Goal: Find contact information: Find contact information

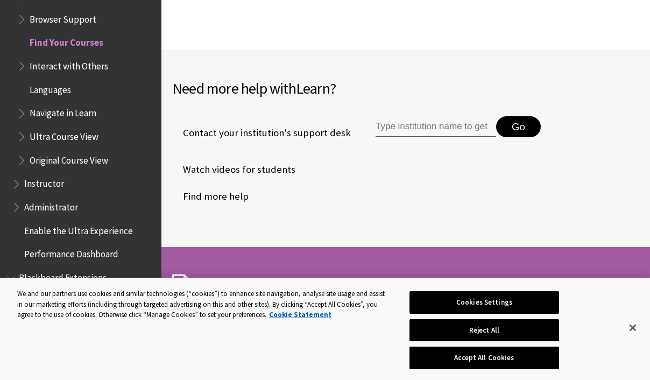
scroll to position [2682, 0]
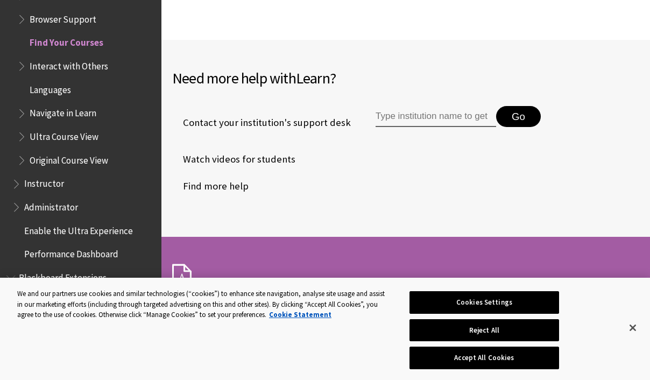
click at [401, 118] on input "Type institution name to get support" at bounding box center [435, 117] width 120 height 22
click at [259, 125] on span "Contact your institution's support desk" at bounding box center [261, 123] width 179 height 14
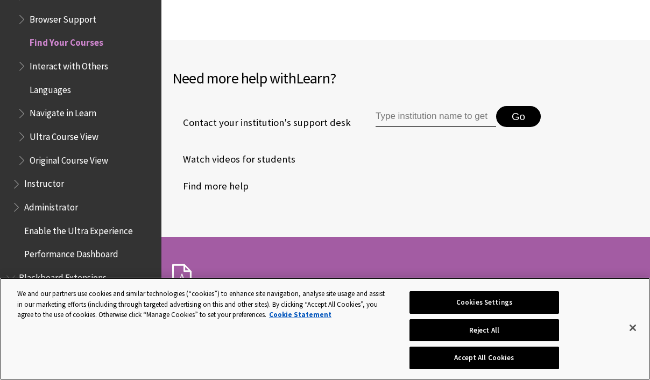
click at [489, 309] on button "Cookies Settings" at bounding box center [483, 302] width 149 height 23
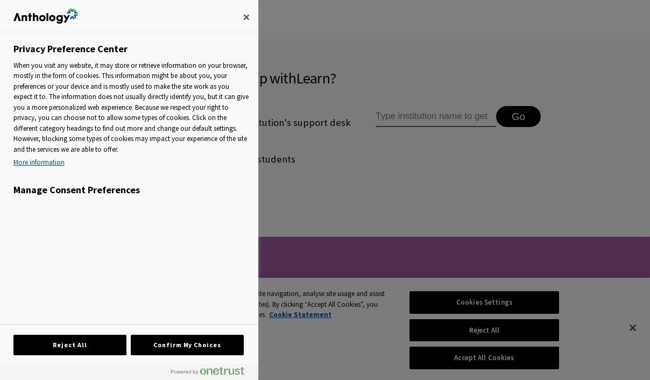
click at [233, 21] on div "Privacy Preference Center" at bounding box center [129, 16] width 258 height 32
click at [227, 22] on div "Privacy Preference Center" at bounding box center [129, 16] width 258 height 32
click at [235, 22] on button "Close" at bounding box center [246, 17] width 24 height 24
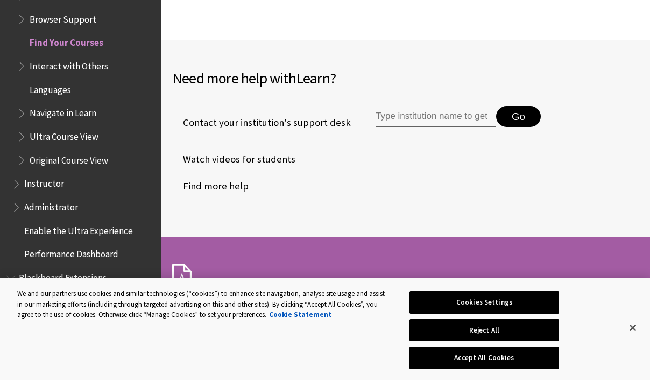
click at [387, 115] on input "Type institution name to get support" at bounding box center [435, 117] width 120 height 22
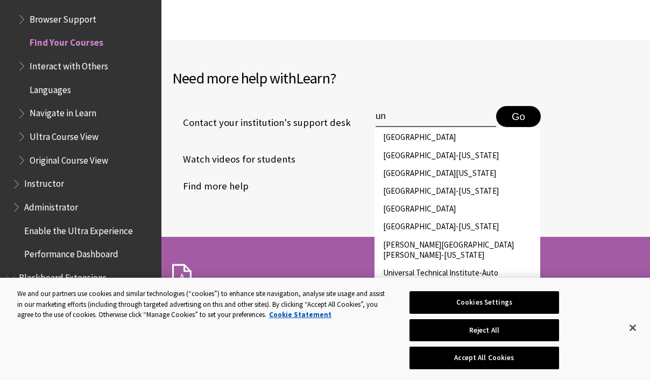
type input "u"
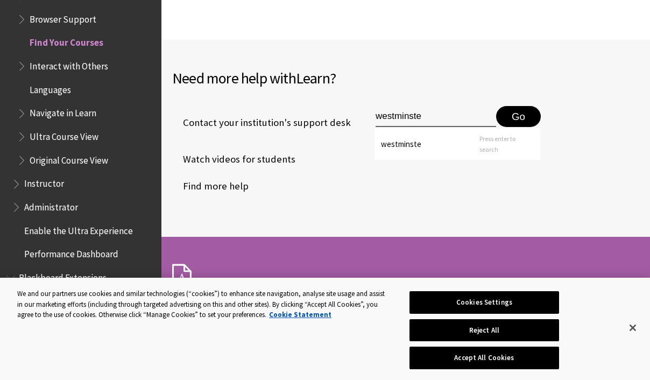
type input "westminster"
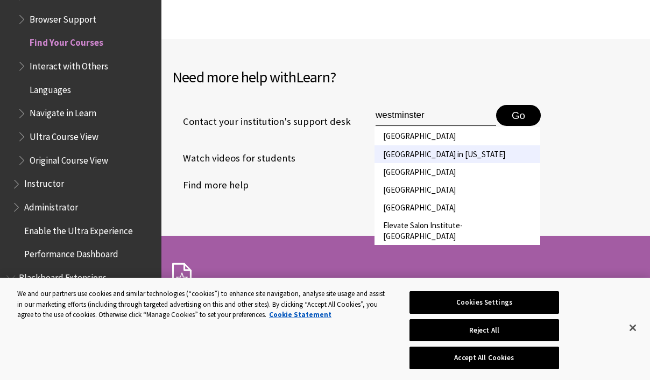
scroll to position [2676, 0]
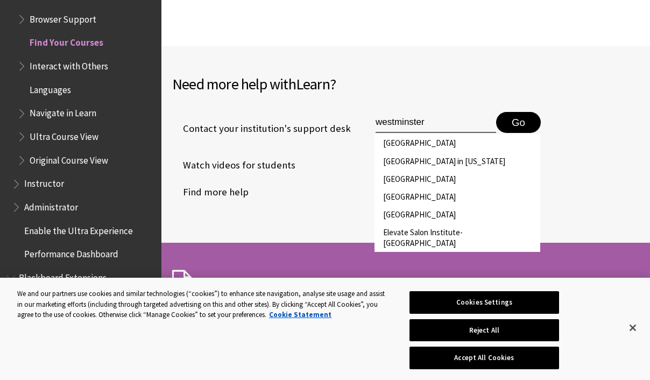
drag, startPoint x: 430, startPoint y: 122, endPoint x: 337, endPoint y: 125, distance: 93.6
click at [337, 125] on li "Contact your institution's support desk [GEOGRAPHIC_DATA] in [US_STATE][GEOGRAP…" at bounding box center [405, 128] width 467 height 47
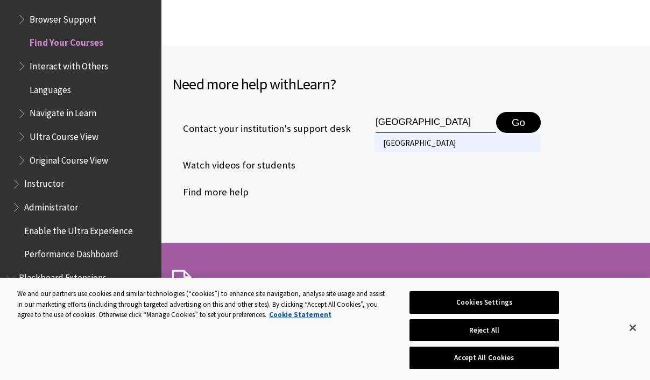
type input "[GEOGRAPHIC_DATA]"
click at [414, 143] on li "[GEOGRAPHIC_DATA]" at bounding box center [457, 143] width 166 height 18
